Goal: Information Seeking & Learning: Learn about a topic

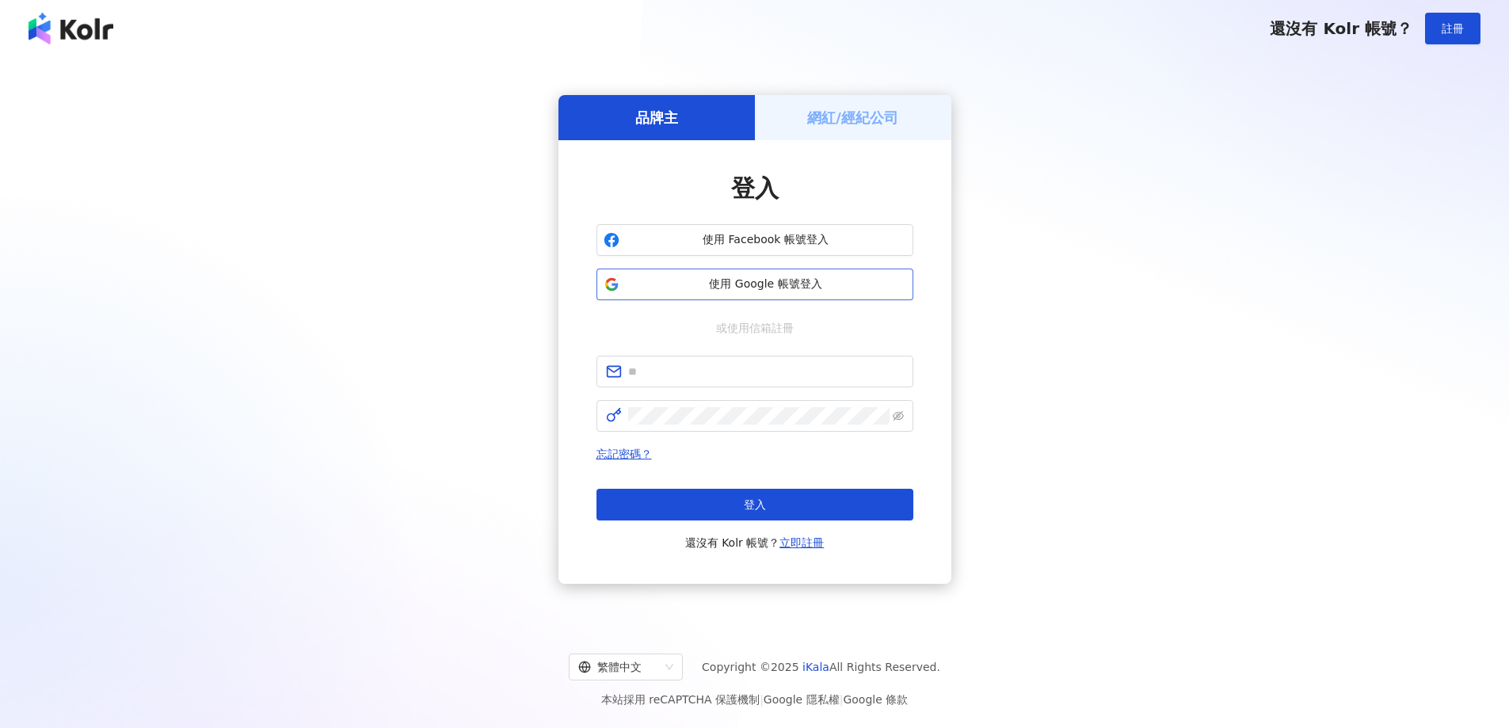
click at [769, 284] on span "使用 Google 帳號登入" at bounding box center [766, 284] width 280 height 16
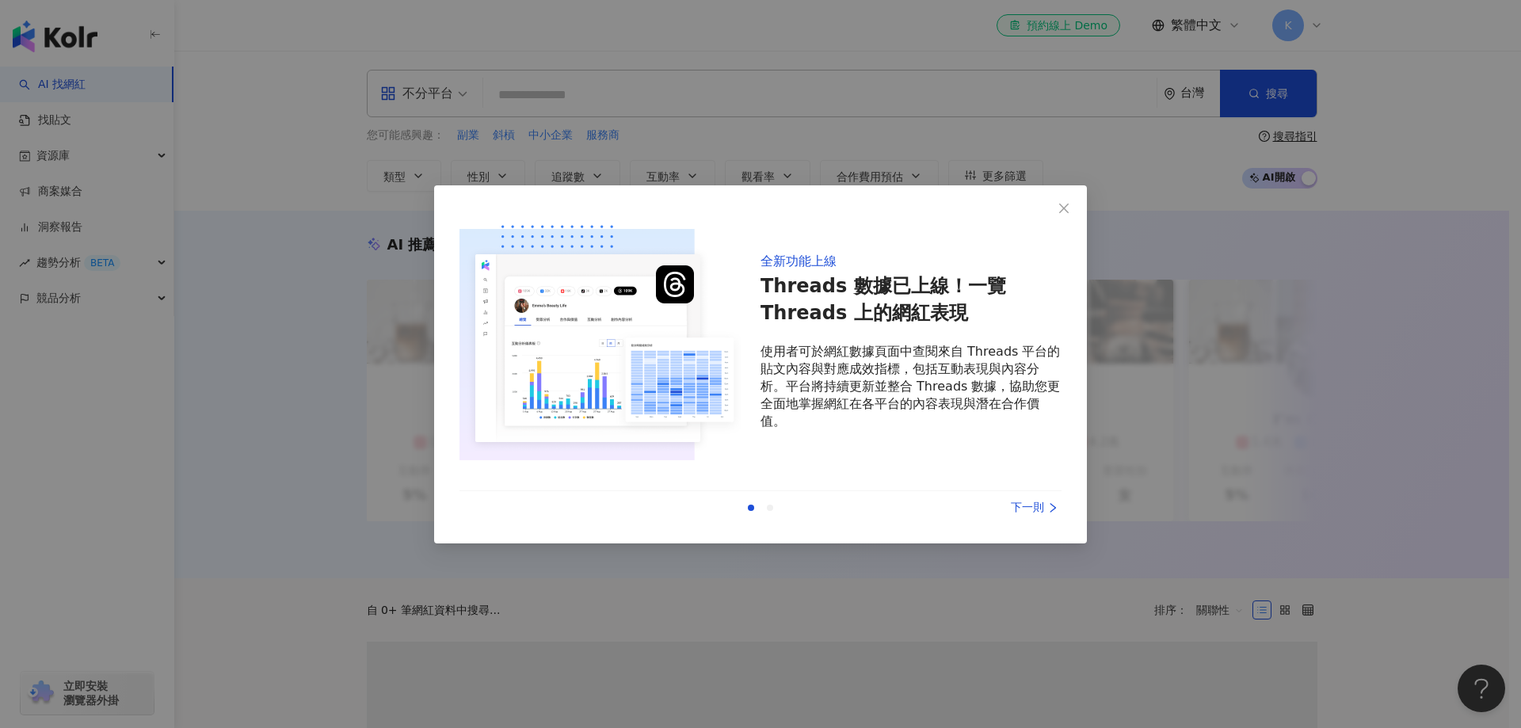
click at [537, 94] on div "全新功能上線 Threads 數據已上線！一覽 Threads 上的網紅表現 使用者可於網紅數據頁面中查閱來自 Threads 平台的貼文內容與對應成效指標，…" at bounding box center [760, 364] width 1521 height 728
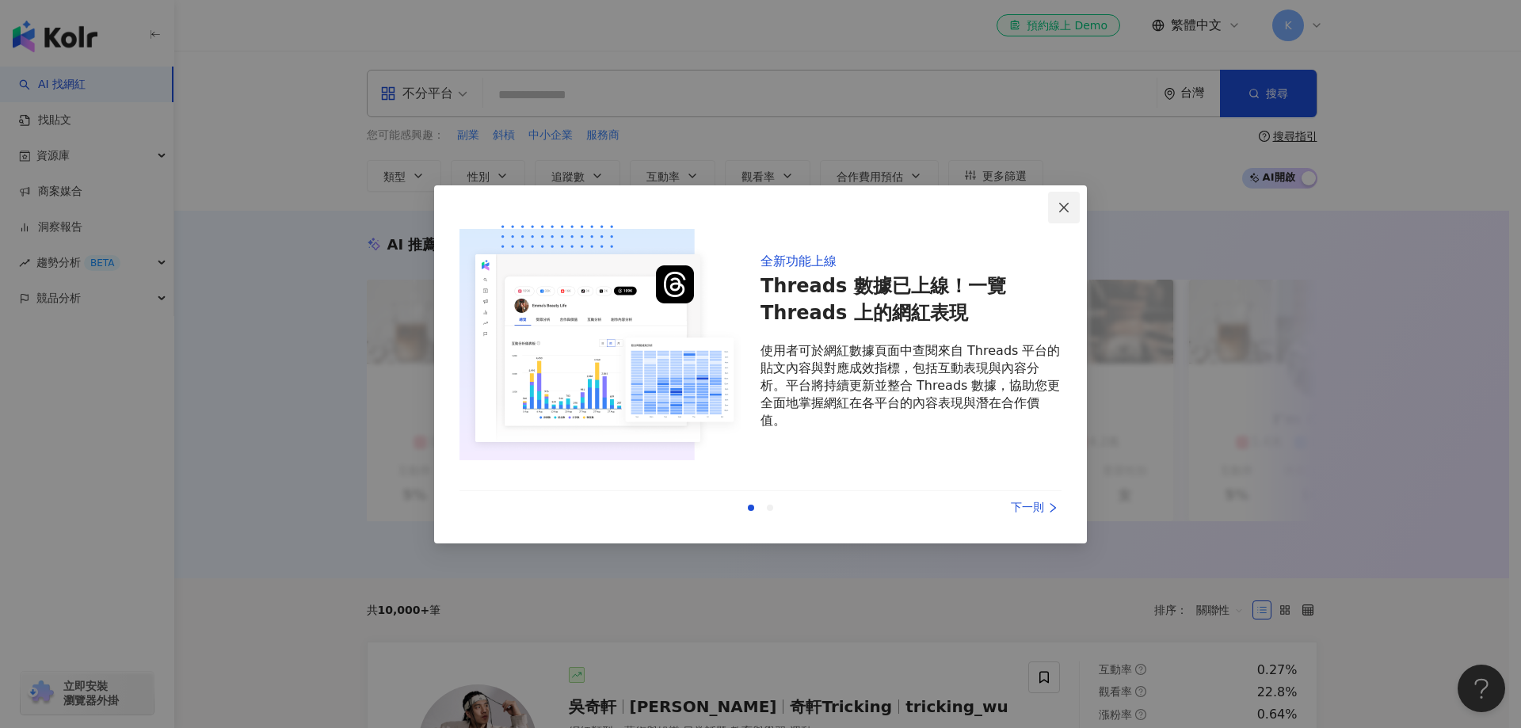
click at [1069, 205] on icon "close" at bounding box center [1063, 207] width 13 height 13
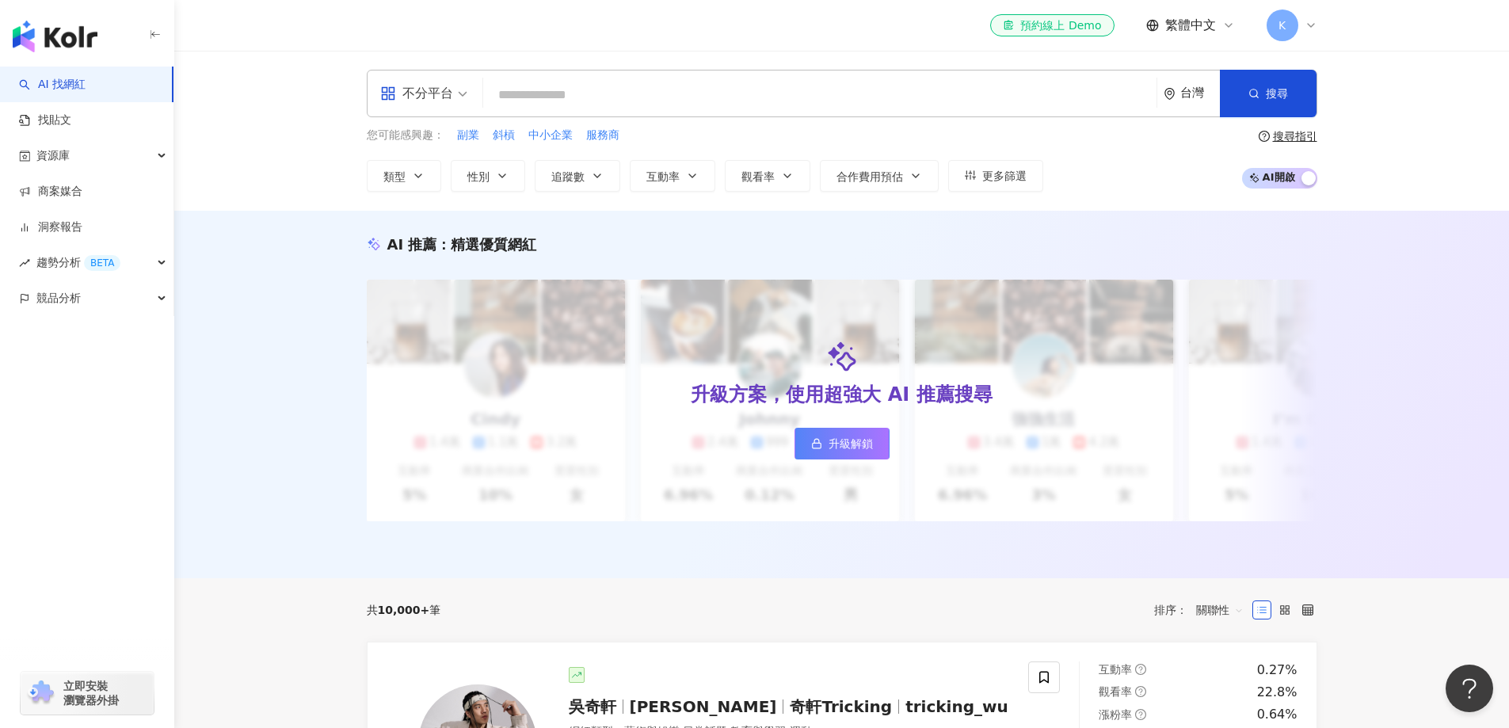
click at [825, 100] on input "search" at bounding box center [819, 95] width 661 height 30
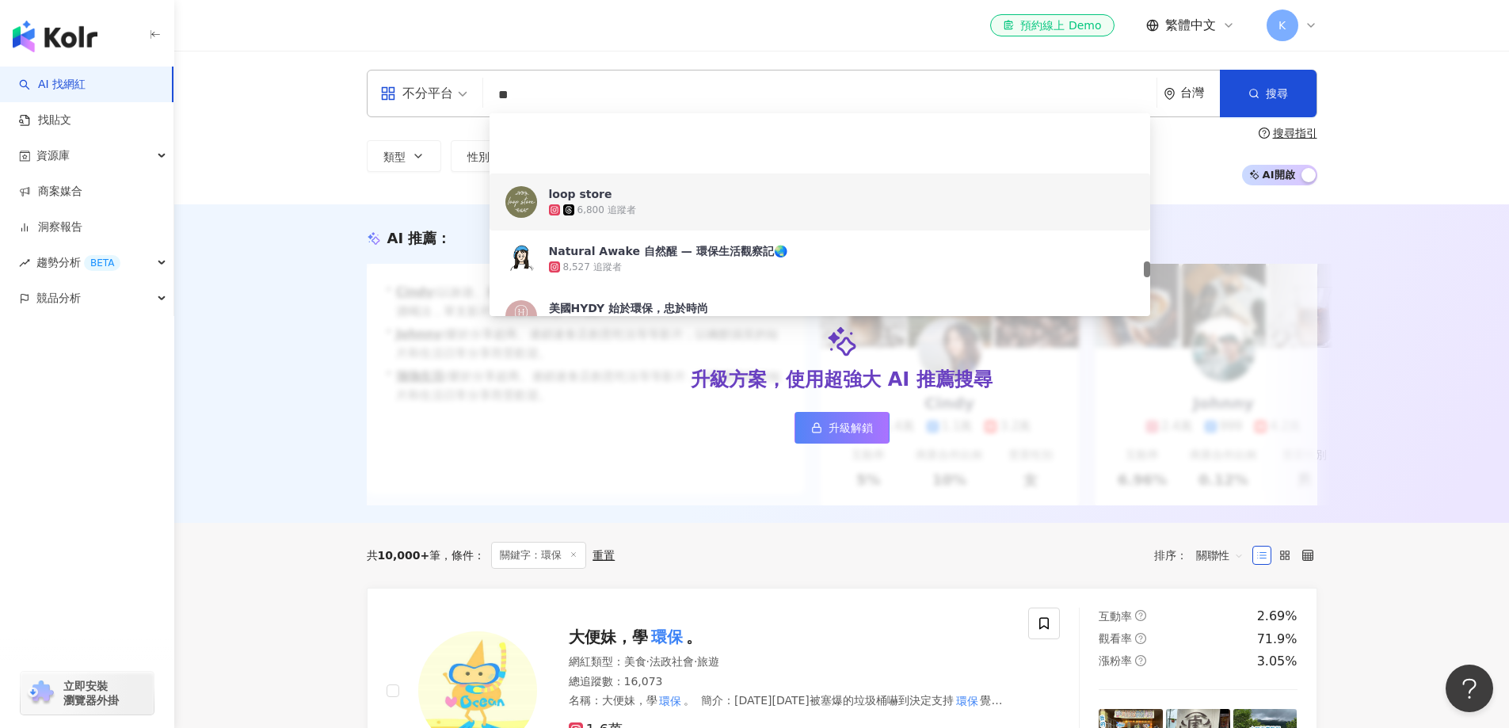
scroll to position [1901, 0]
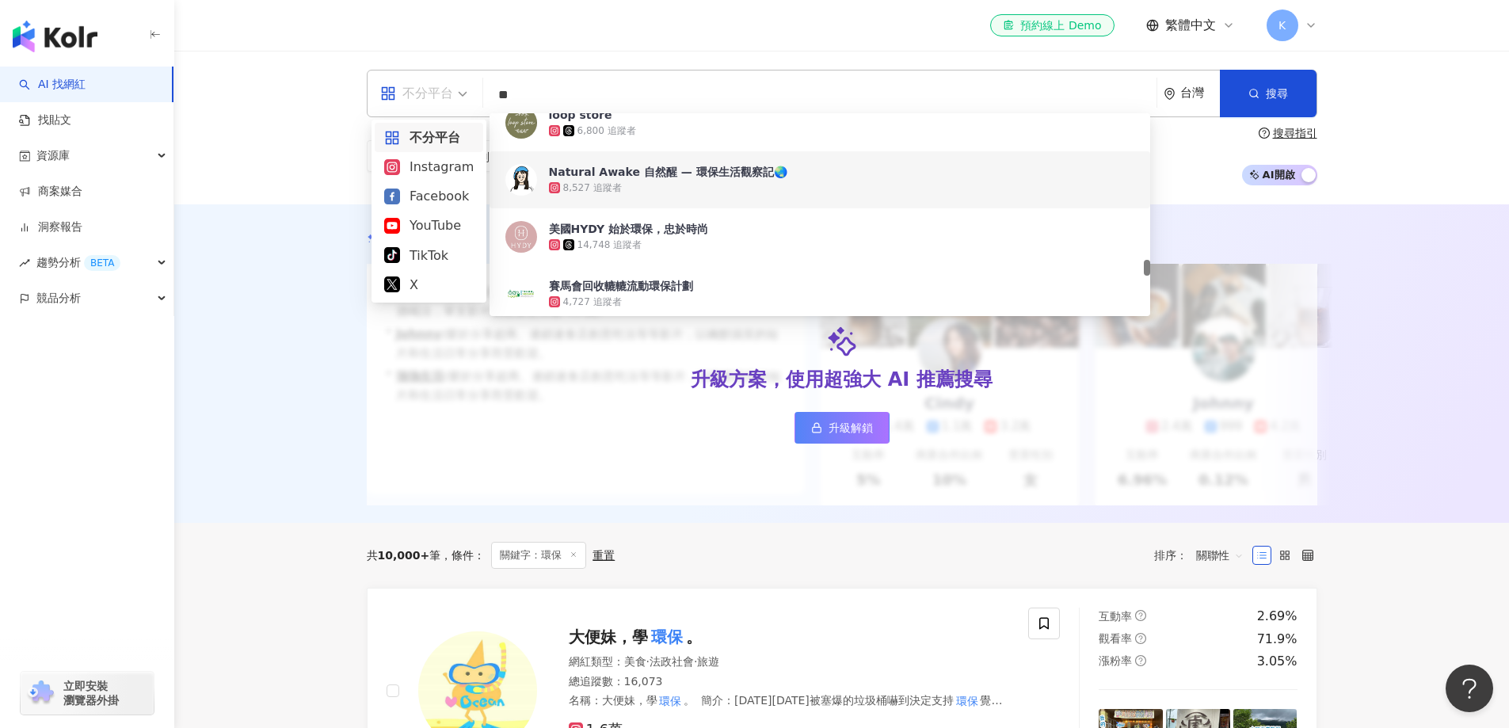
click at [428, 93] on div "不分平台" at bounding box center [416, 93] width 73 height 25
type input "**"
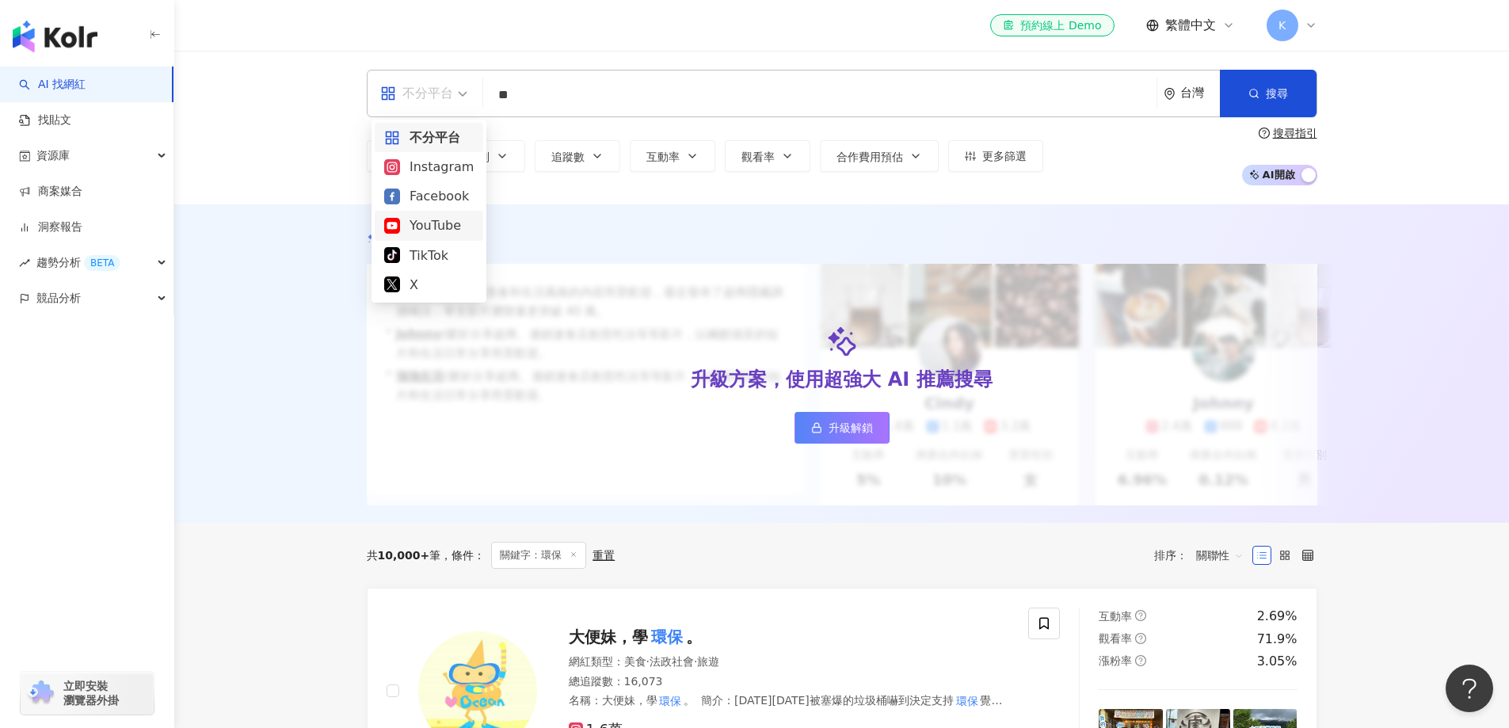
click at [430, 226] on div "YouTube" at bounding box center [429, 225] width 90 height 20
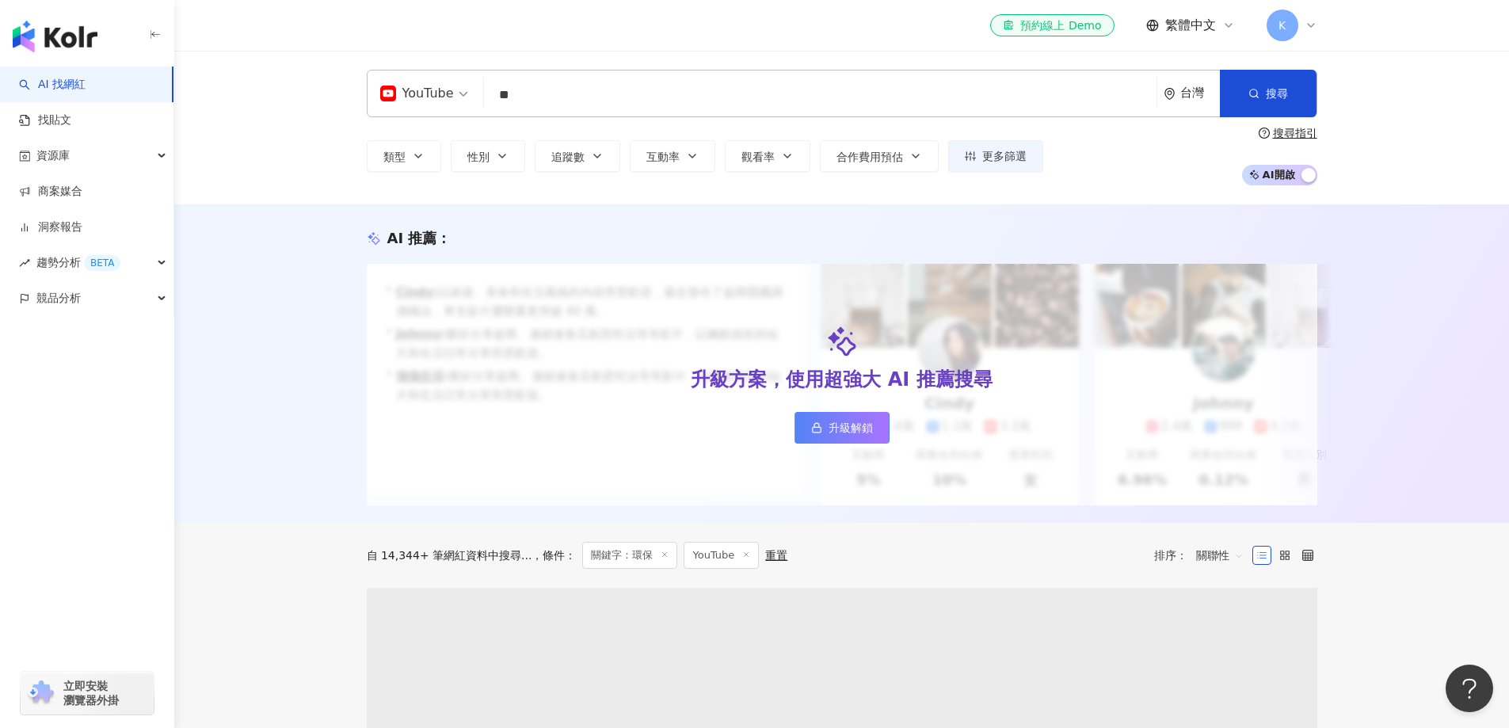
click at [547, 100] on input "**" at bounding box center [820, 95] width 660 height 30
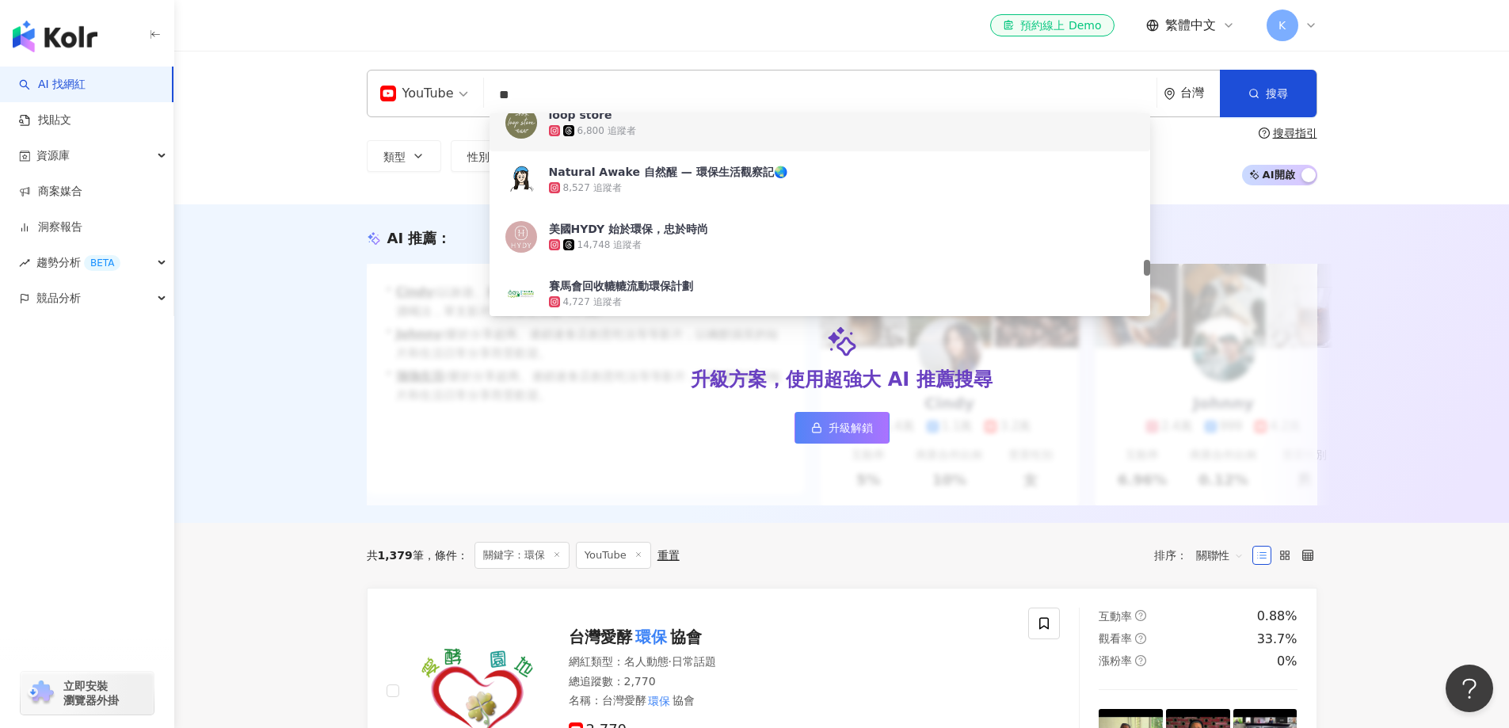
click at [661, 44] on div "el-icon-cs 預約線上 Demo 繁體中文 K" at bounding box center [842, 25] width 950 height 51
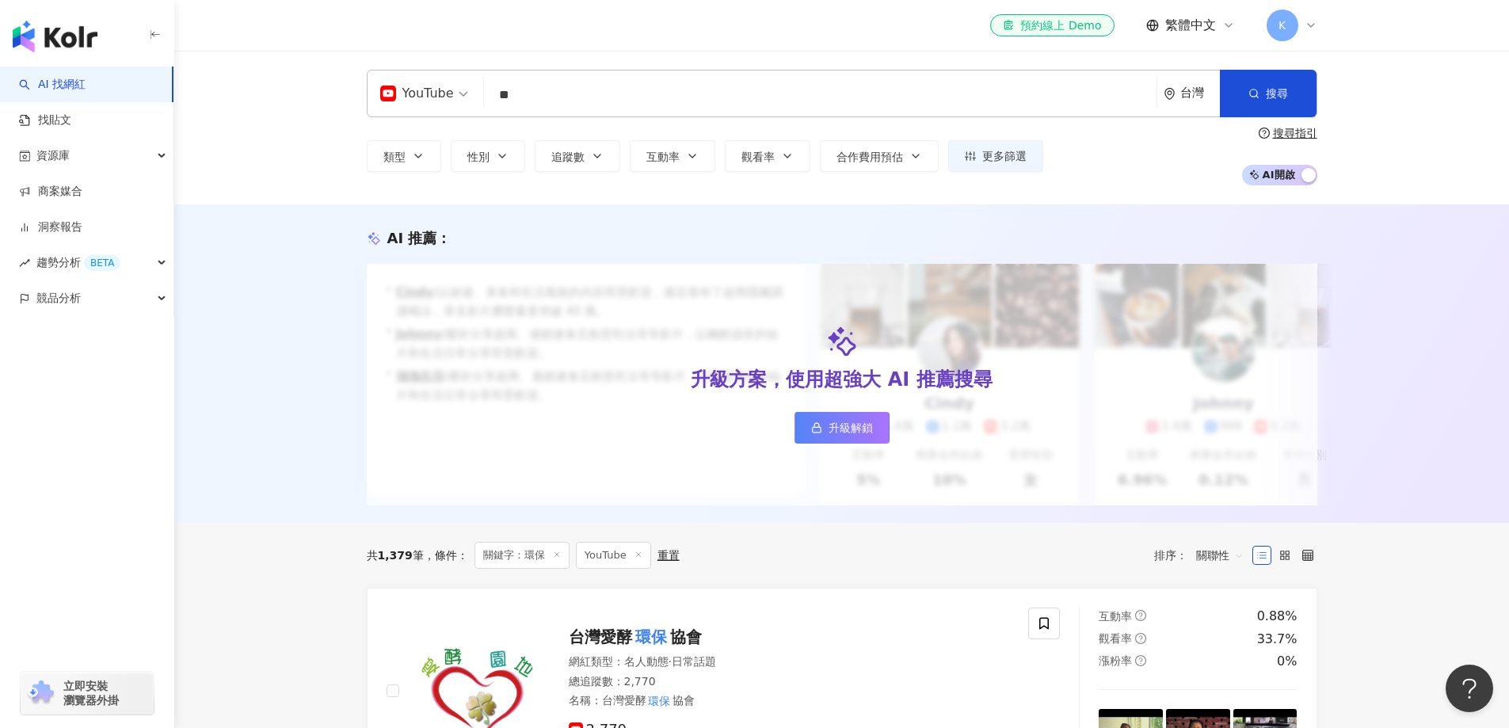
click at [615, 93] on input "**" at bounding box center [820, 95] width 660 height 30
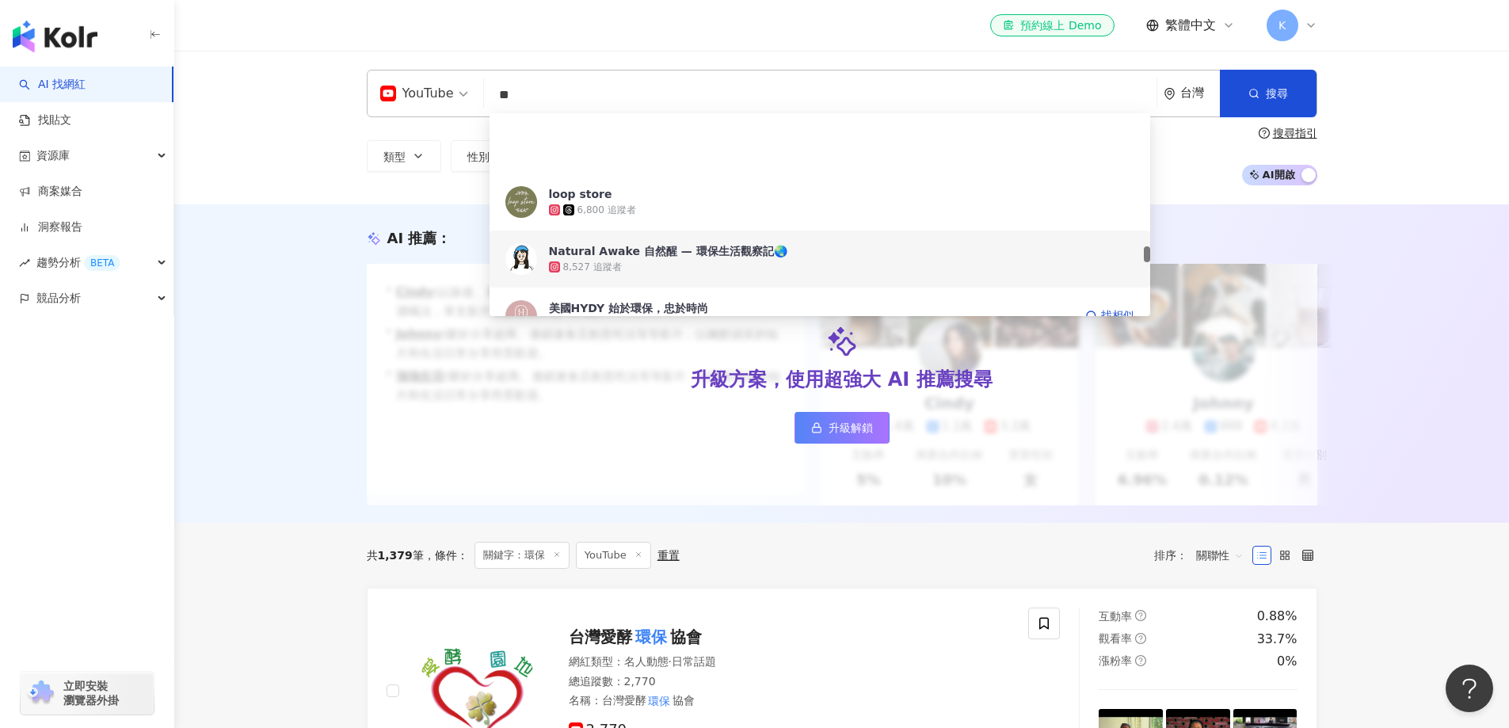
scroll to position [1901, 0]
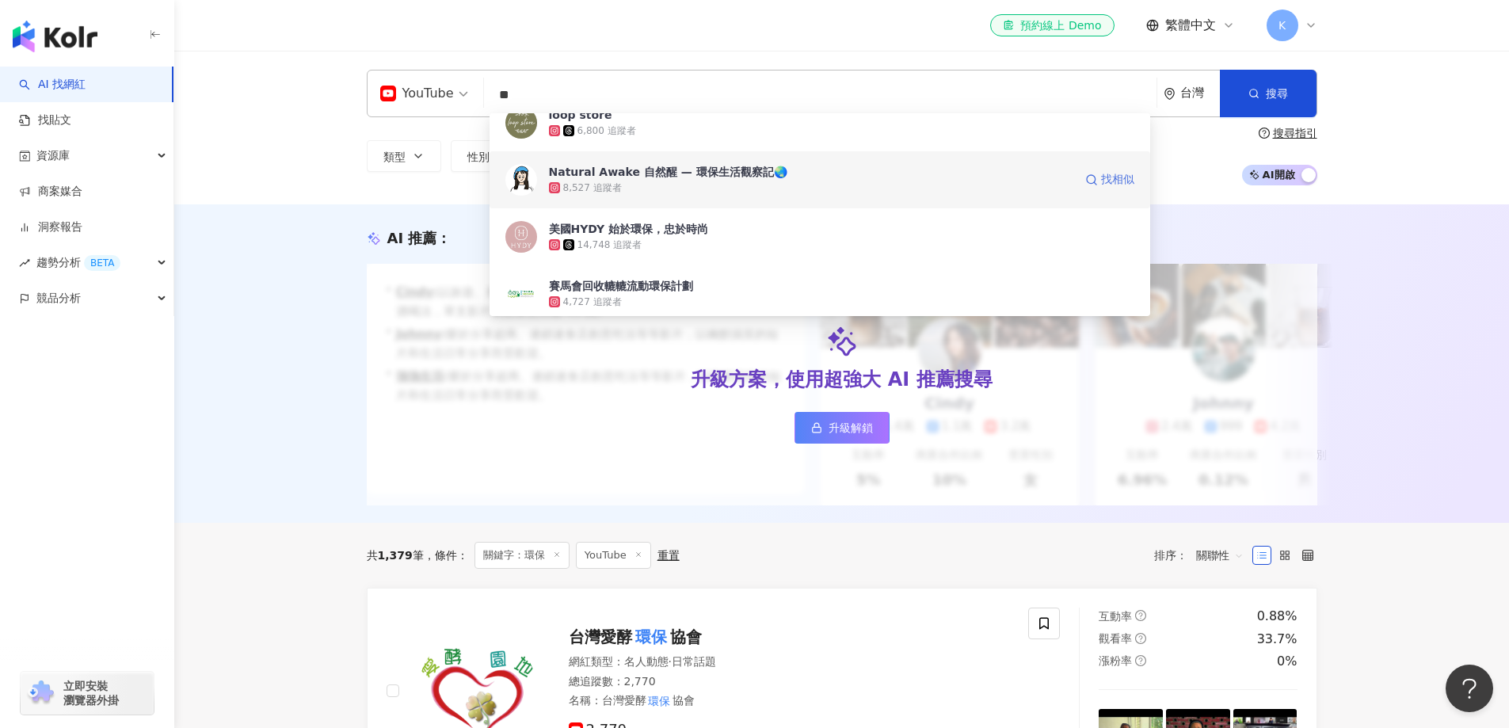
drag, startPoint x: 678, startPoint y: 181, endPoint x: 1107, endPoint y: 182, distance: 429.3
click at [1107, 182] on span "找相似" at bounding box center [1117, 180] width 33 height 16
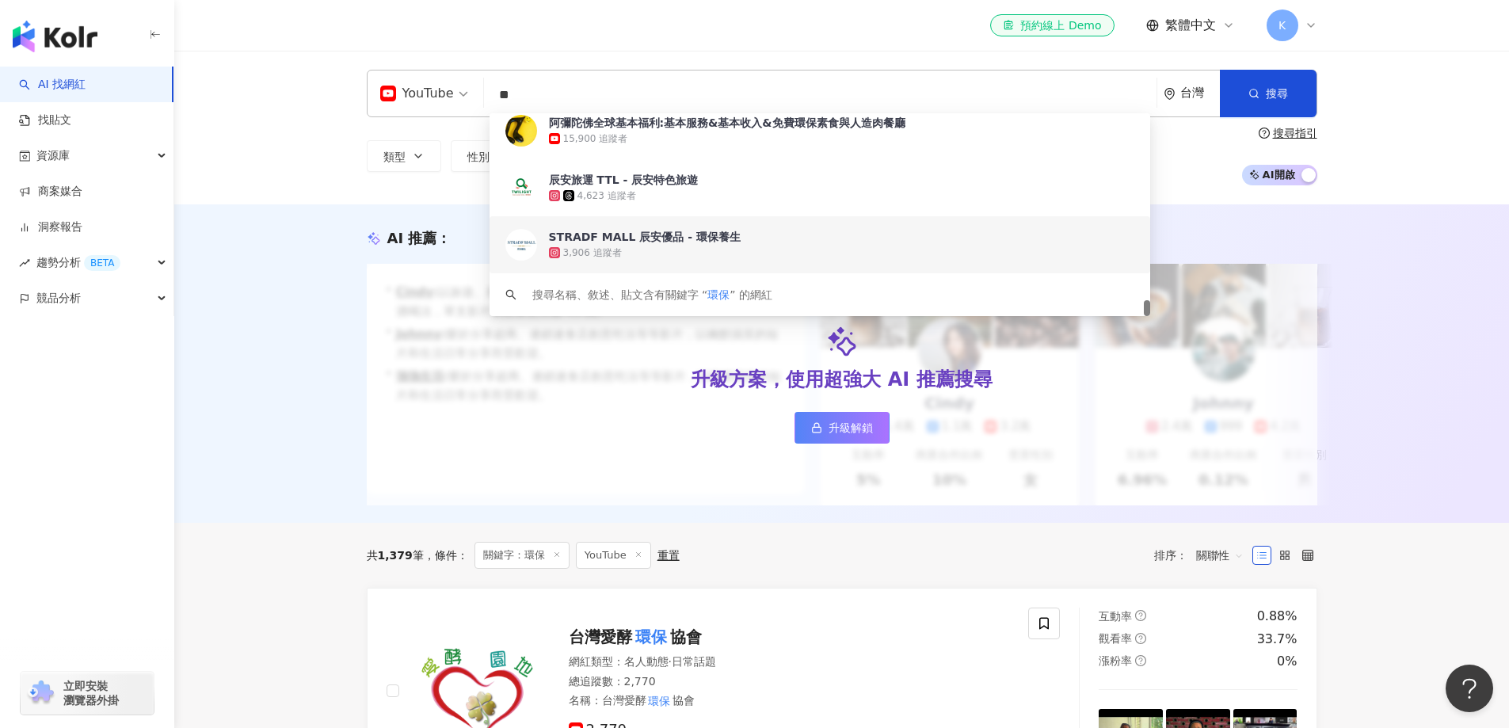
scroll to position [2590, 0]
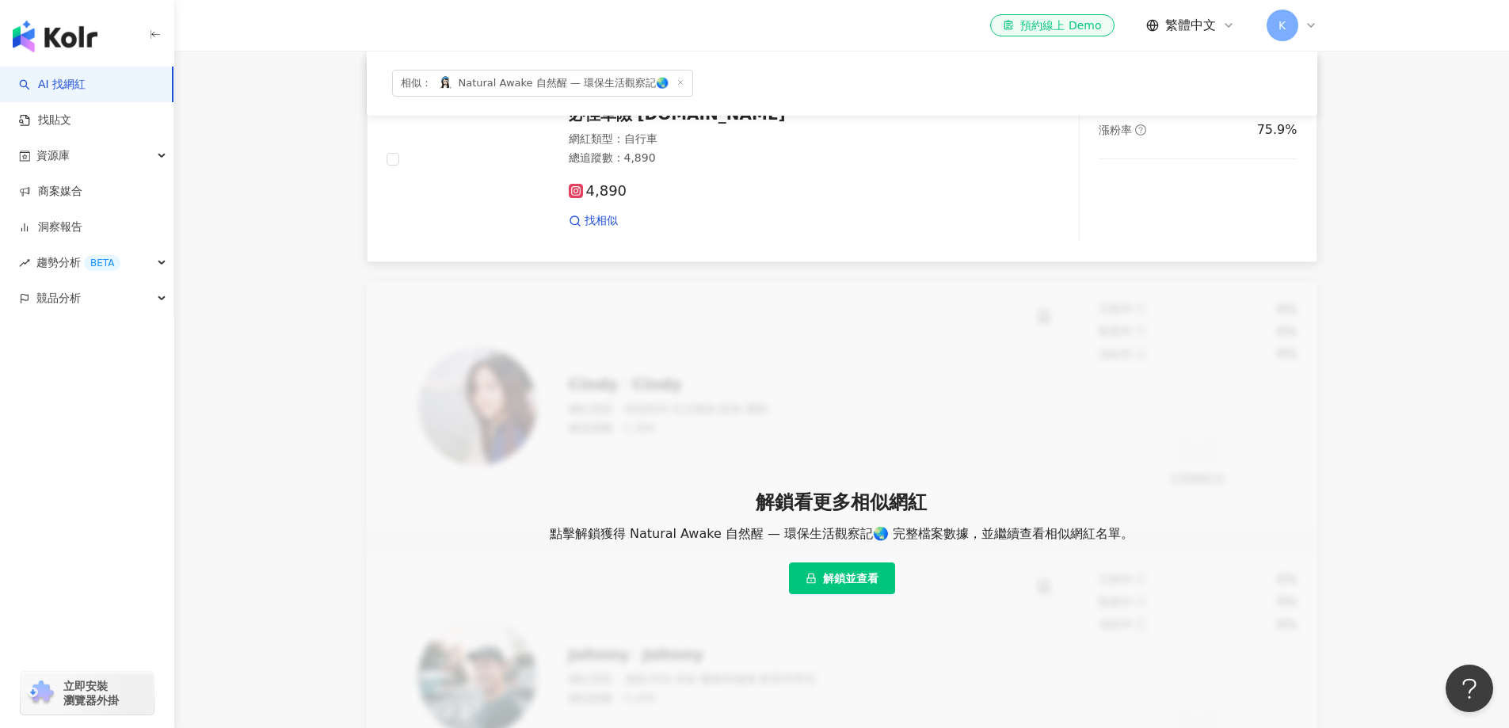
scroll to position [587, 0]
